Goal: Communication & Community: Answer question/provide support

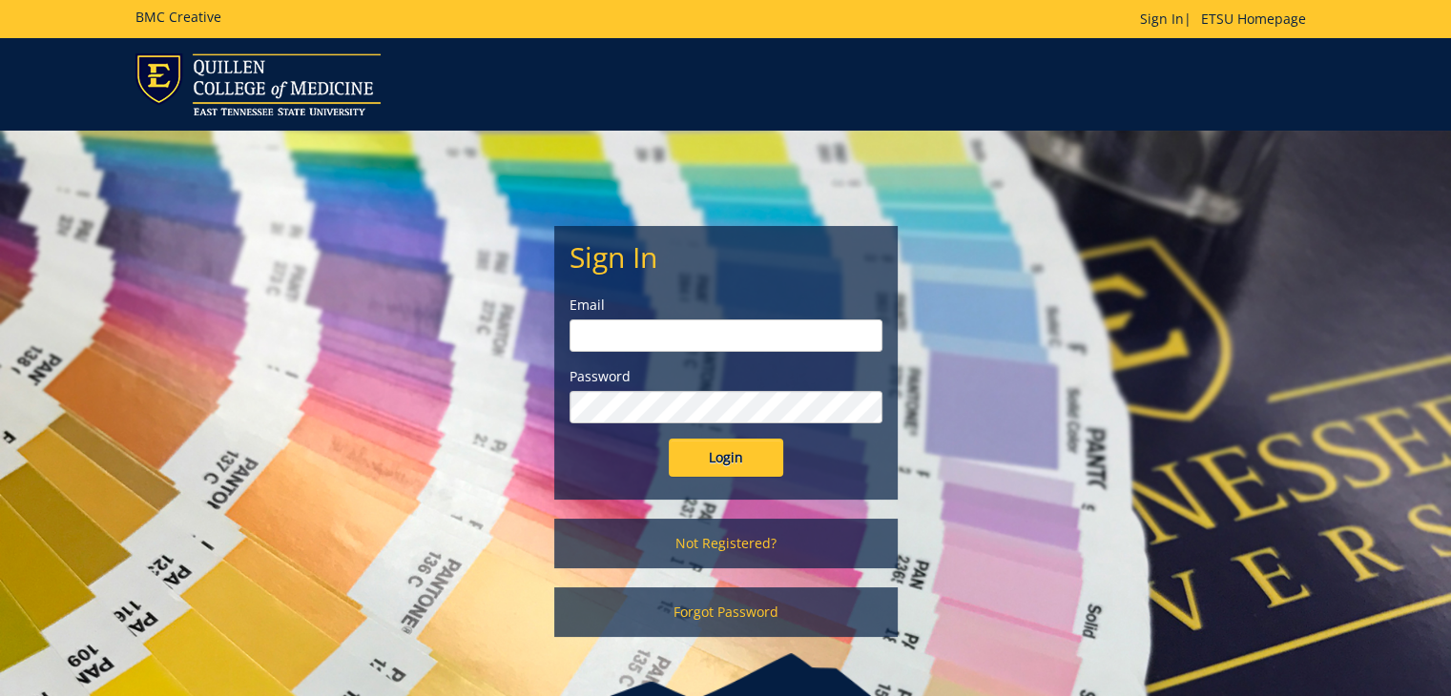
type input "[PERSON_NAME][EMAIL_ADDRESS][DOMAIN_NAME]"
click at [710, 470] on input "Login" at bounding box center [726, 458] width 114 height 38
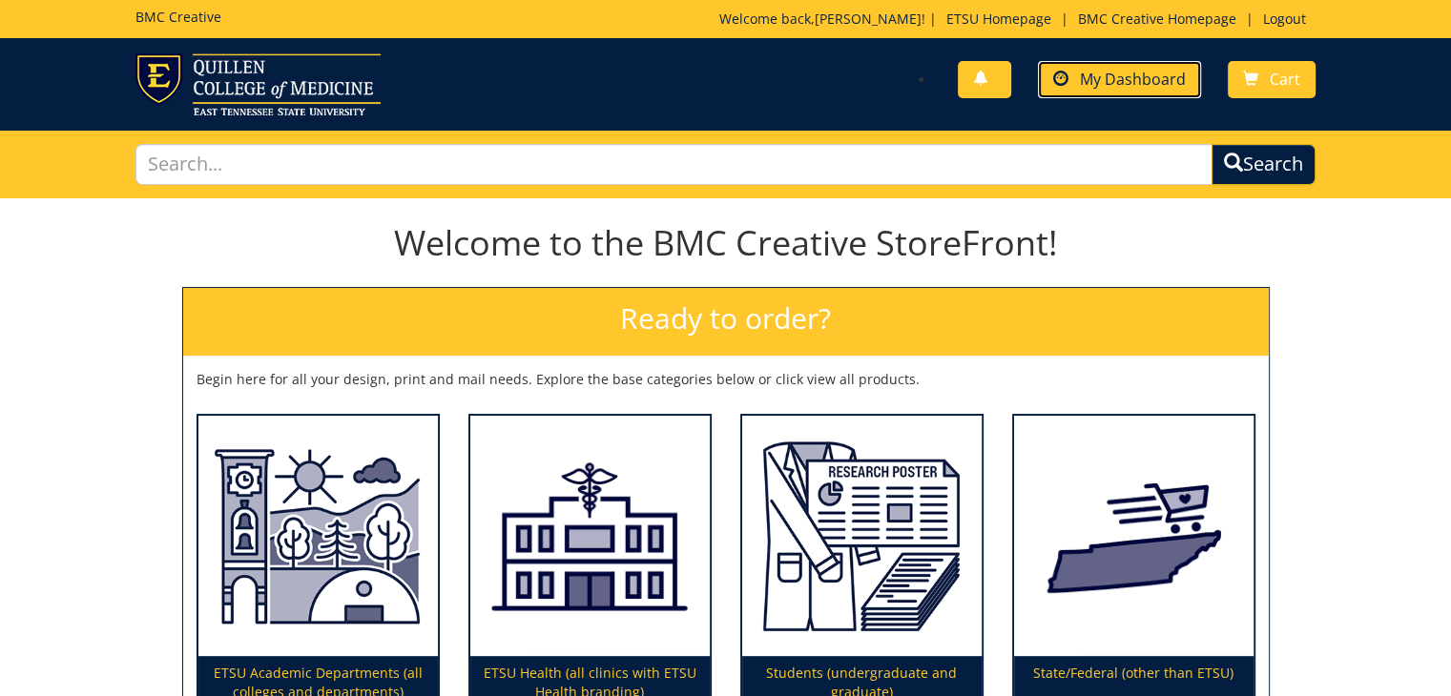
click at [1093, 87] on span "My Dashboard" at bounding box center [1133, 79] width 106 height 21
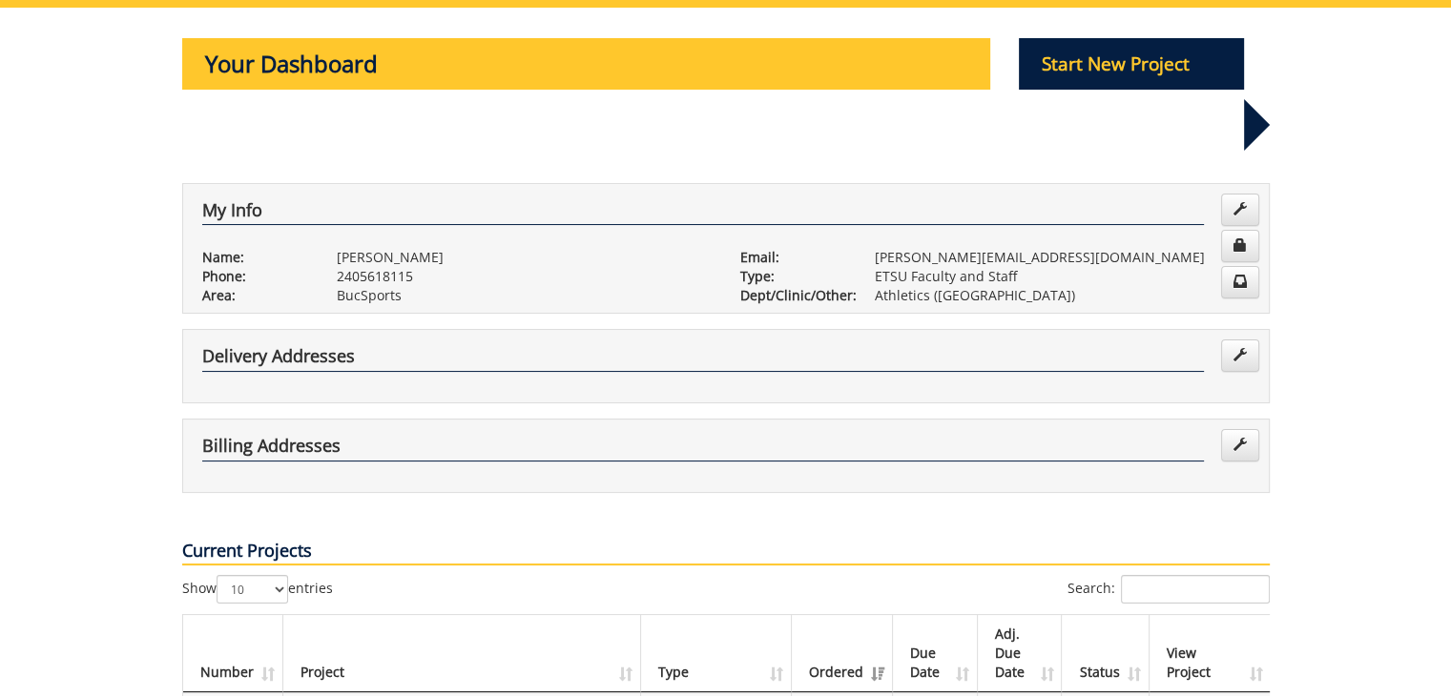
scroll to position [477, 0]
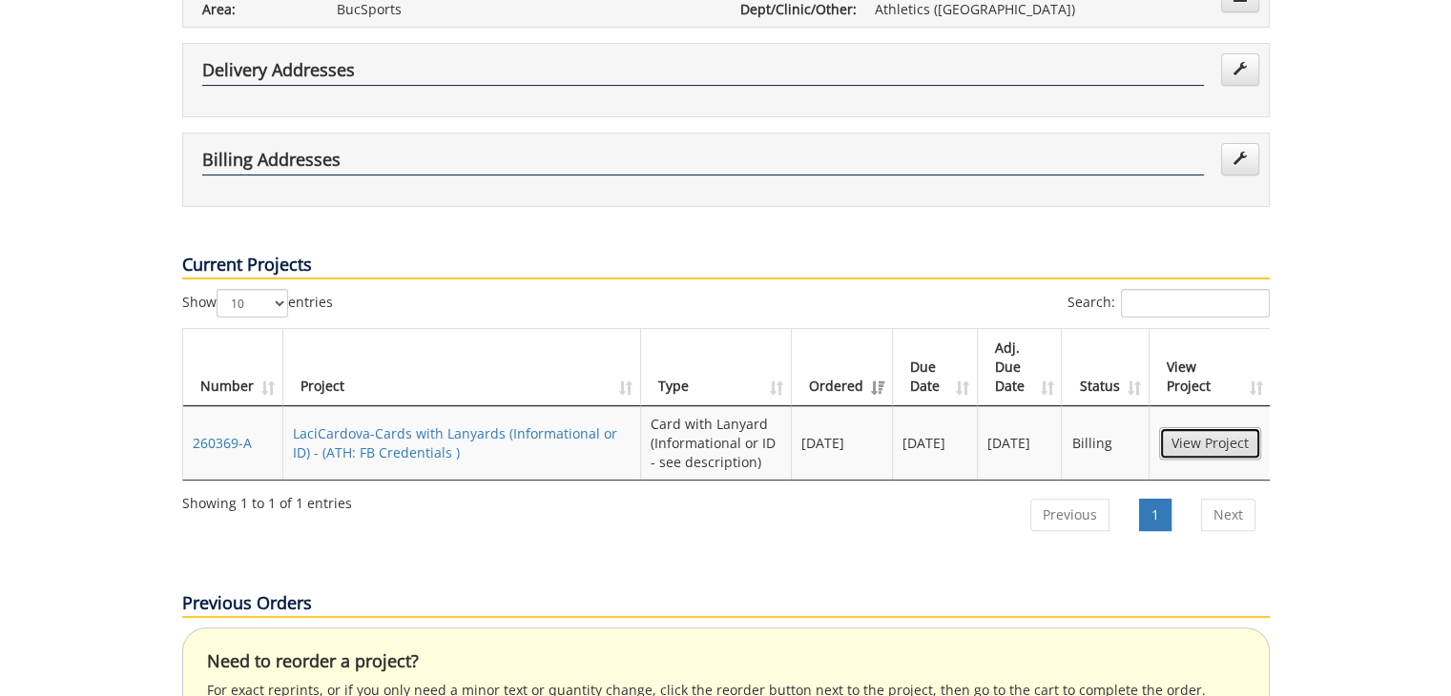
click at [1213, 427] on link "View Project" at bounding box center [1210, 443] width 102 height 32
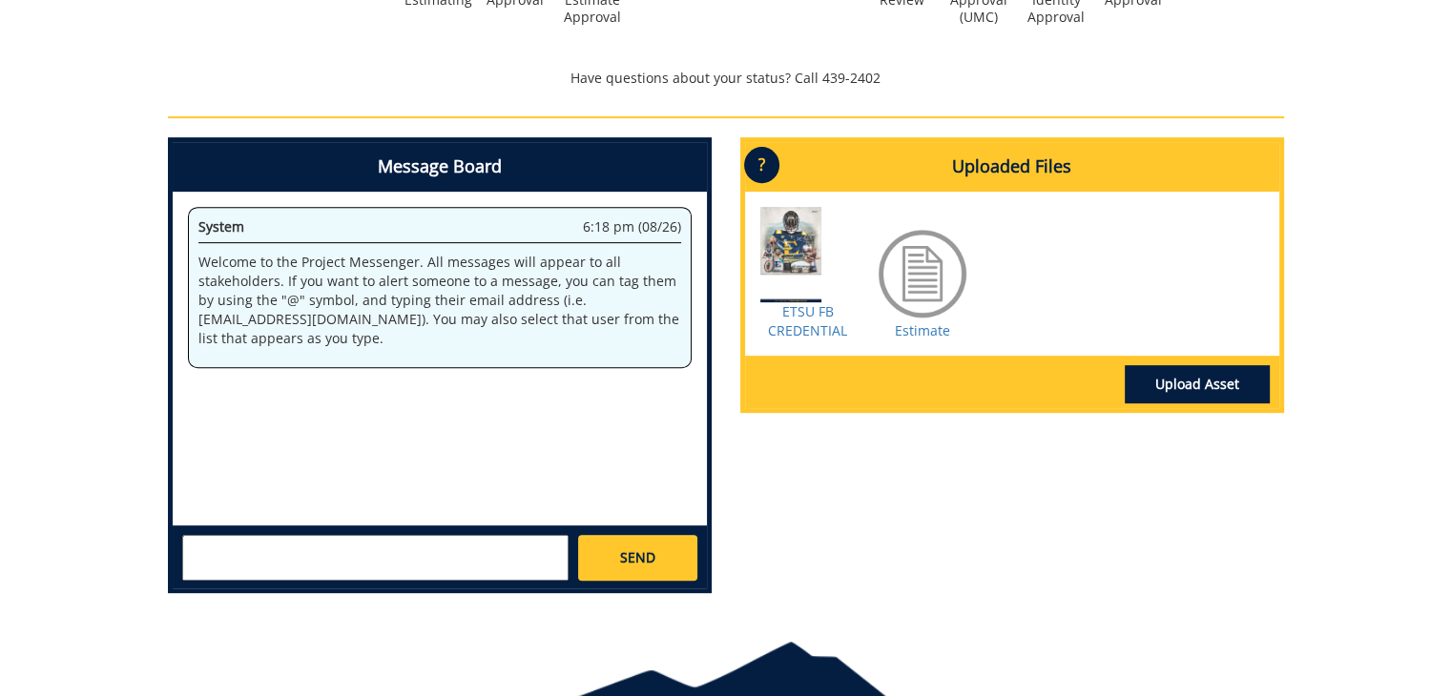
scroll to position [554, 0]
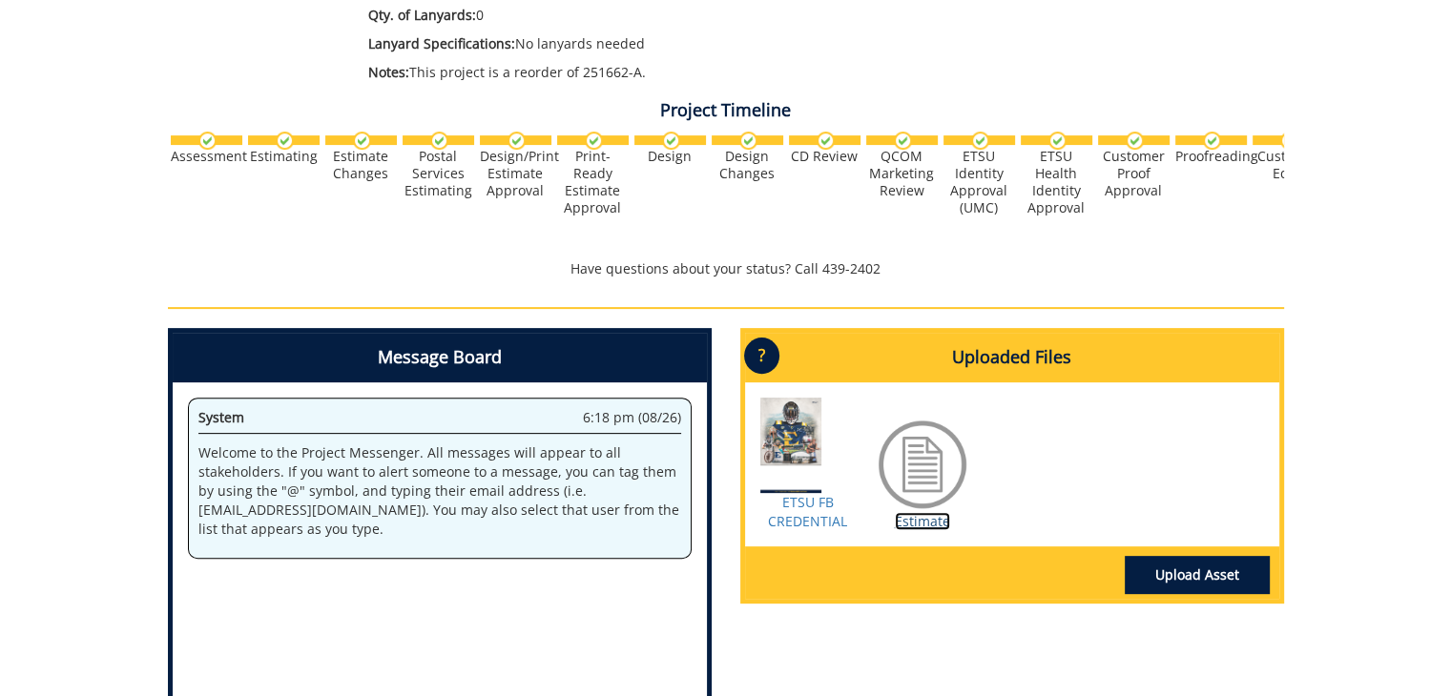
click at [912, 527] on link "Estimate" at bounding box center [922, 521] width 55 height 18
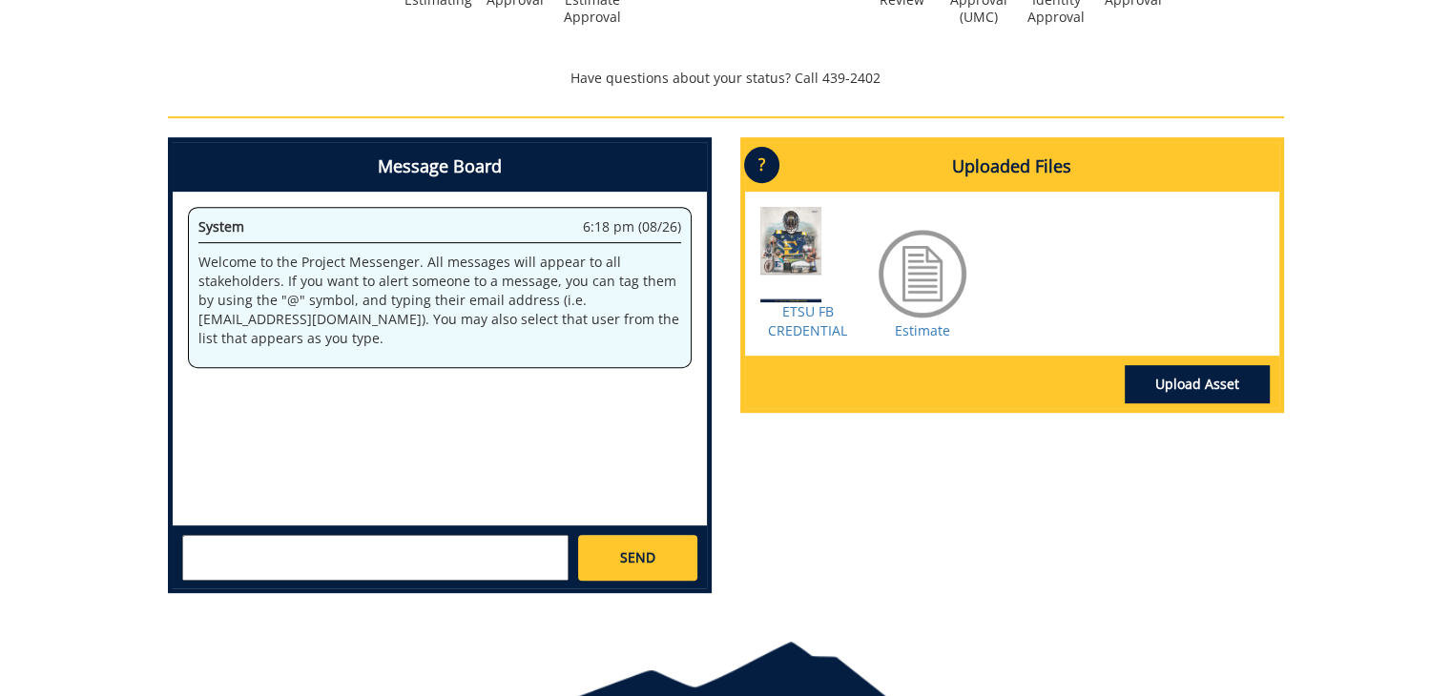
click at [487, 552] on textarea at bounding box center [375, 558] width 386 height 46
click at [488, 552] on textarea "Hi! This order was delivered and" at bounding box center [375, 558] width 386 height 46
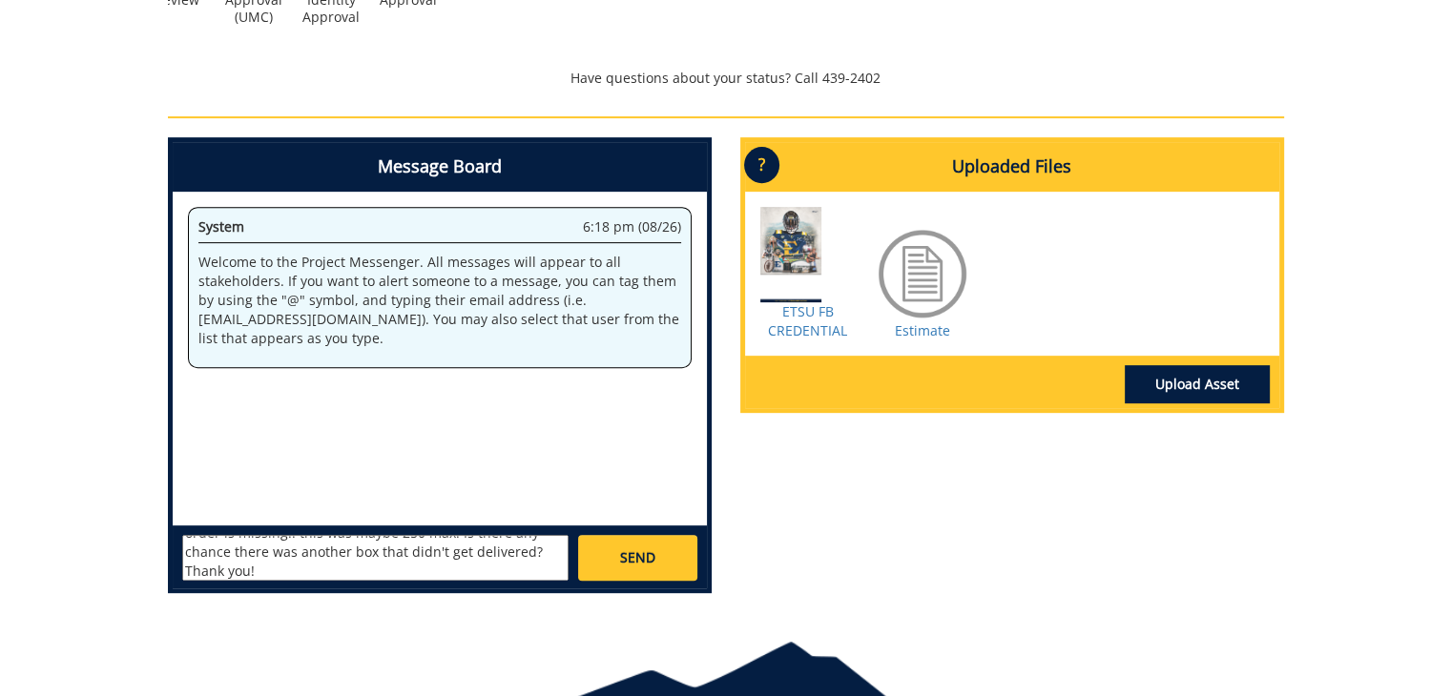
type textarea "Hi! This order was delivered and a good majority of our order is missing.. this…"
click at [653, 548] on span "SEND" at bounding box center [637, 557] width 35 height 19
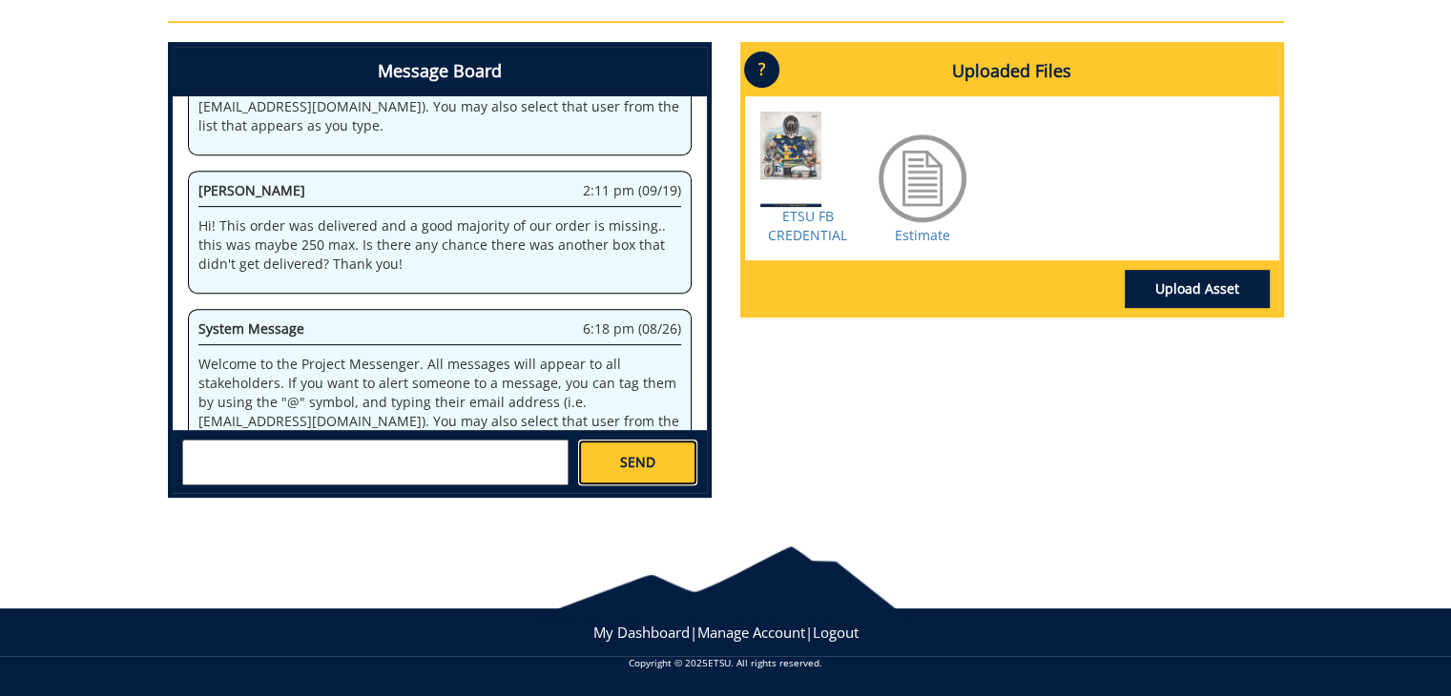
scroll to position [3360, 0]
